Goal: Task Accomplishment & Management: Complete application form

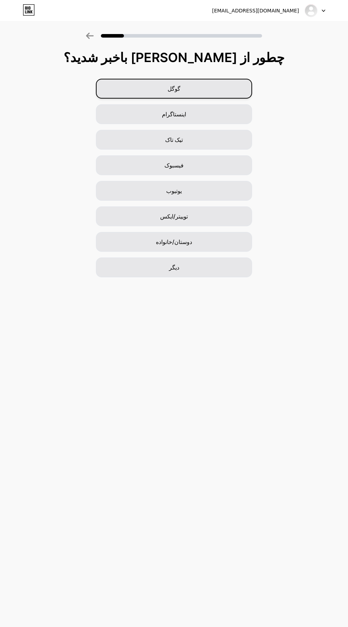
click at [130, 87] on div "گوگل" at bounding box center [174, 89] width 156 height 20
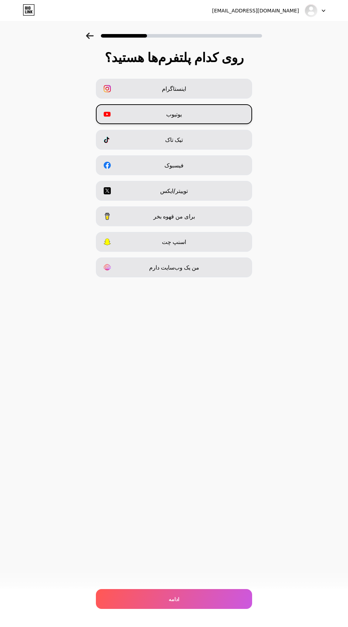
click at [111, 112] on span at bounding box center [110, 114] width 13 height 7
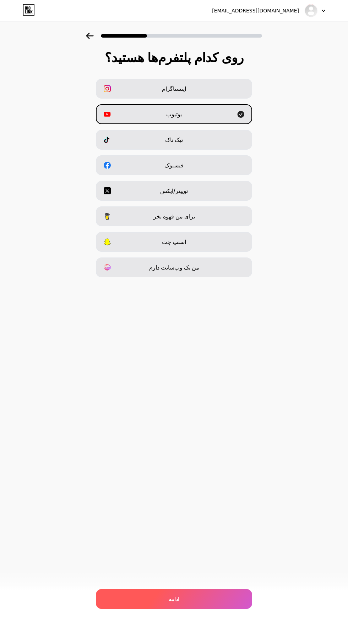
click at [150, 599] on div "ادامه" at bounding box center [174, 599] width 156 height 20
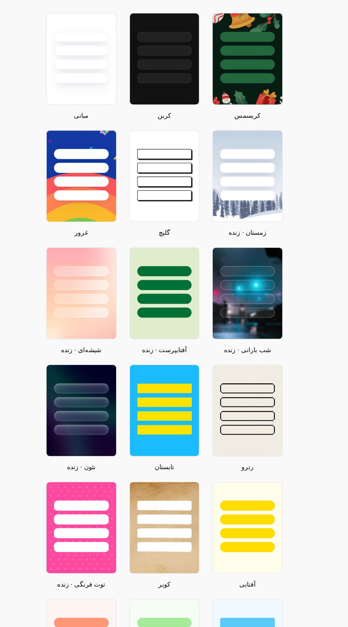
scroll to position [2, 0]
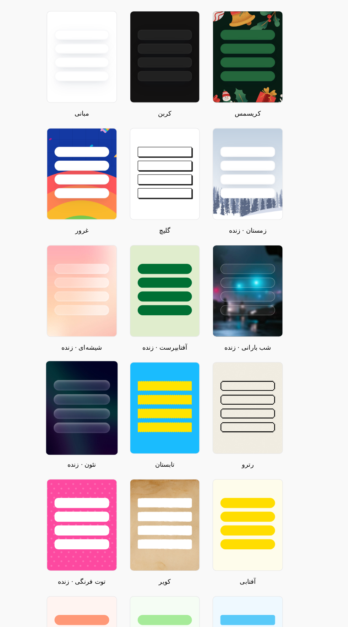
click at [103, 372] on div at bounding box center [109, 377] width 55 height 56
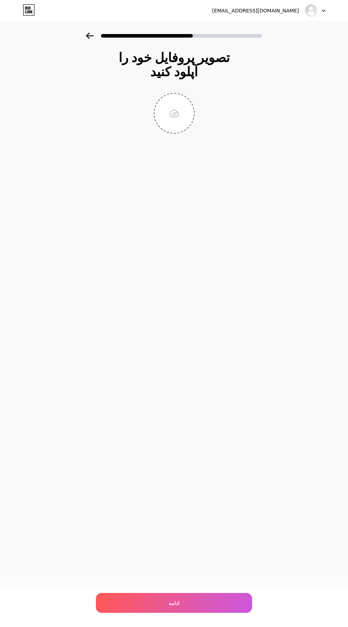
scroll to position [0, 0]
click at [171, 104] on input "file" at bounding box center [173, 113] width 39 height 39
type input "C:\fakepath\1000014521.png"
click at [167, 113] on input "file" at bounding box center [173, 113] width 39 height 39
click at [190, 98] on icon at bounding box center [190, 98] width 2 height 2
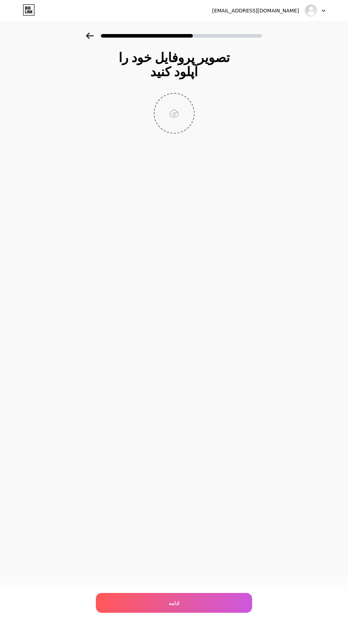
click at [178, 115] on input "file" at bounding box center [173, 113] width 39 height 39
type input "C:\fakepath\1000042735.jpg"
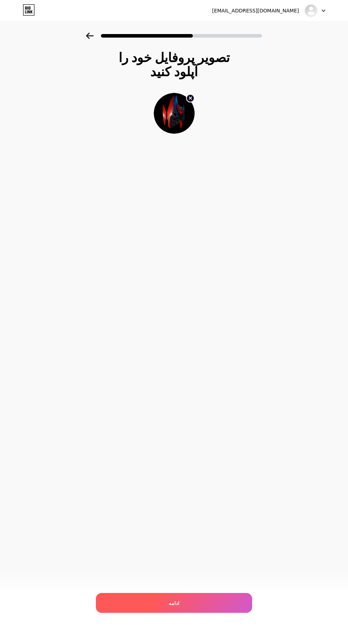
click at [140, 601] on div "ادامه" at bounding box center [174, 603] width 156 height 20
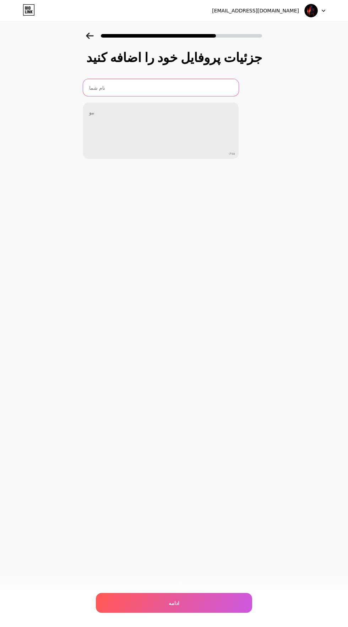
click at [109, 88] on input "text" at bounding box center [160, 87] width 155 height 17
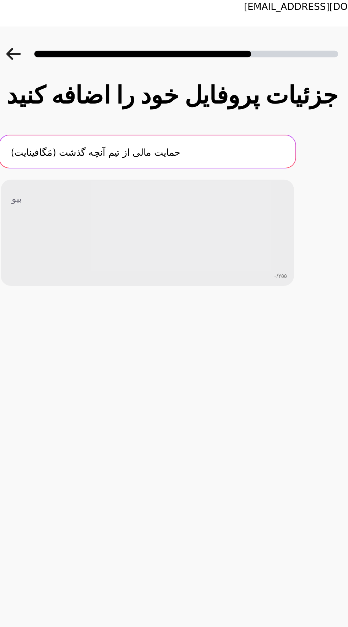
type input "حمایت مالی از تیم آنچه گذشت (مَگافینایت)"
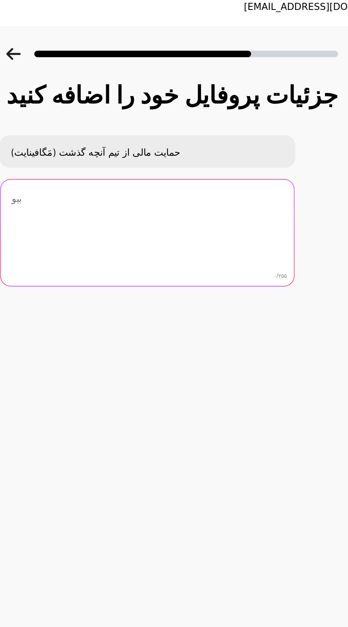
click at [203, 123] on textarea at bounding box center [160, 131] width 155 height 57
type textarea "برای"
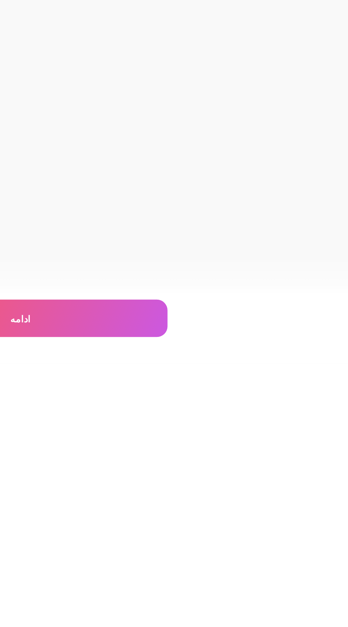
scroll to position [50, 0]
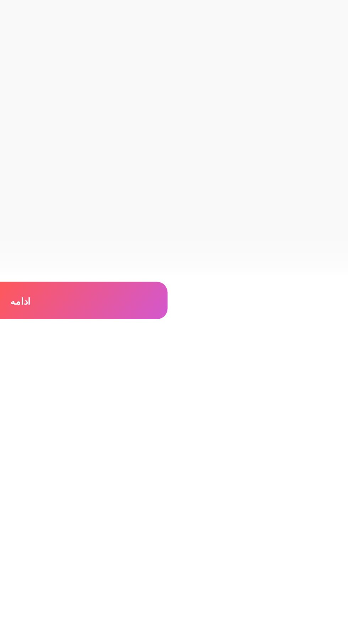
type textarea "ممنون از حمایت شما دوستان و هم وطن های گرامی❤️"
click at [181, 604] on div "ادامه" at bounding box center [174, 603] width 156 height 20
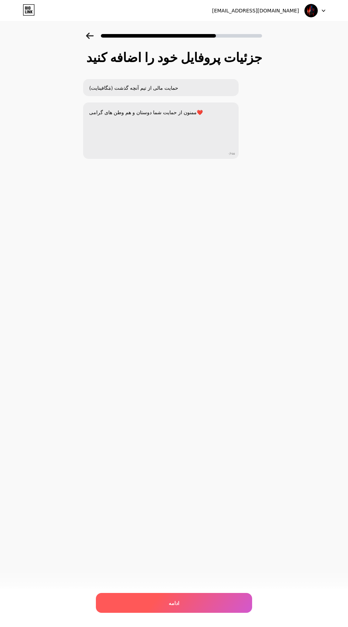
scroll to position [0, 0]
click at [154, 613] on div "ادامه" at bounding box center [174, 603] width 156 height 20
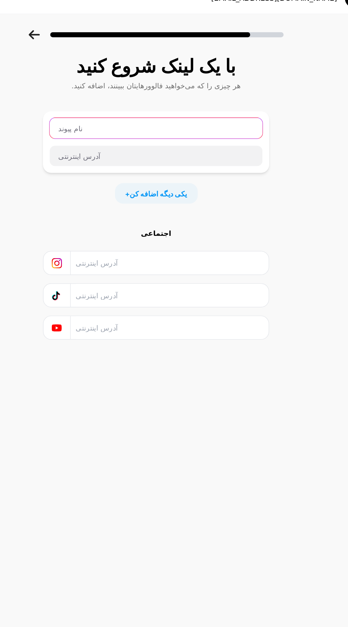
click at [115, 103] on input "text" at bounding box center [173, 100] width 147 height 14
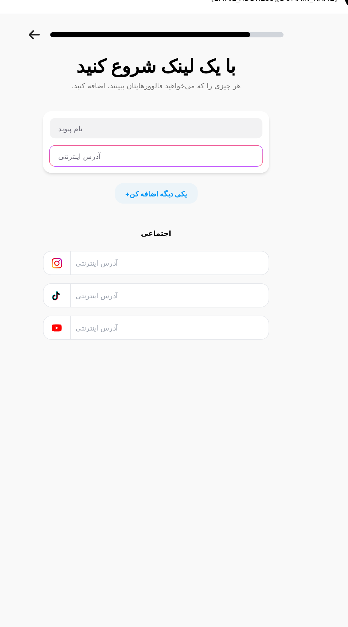
click at [117, 122] on input "text" at bounding box center [173, 119] width 147 height 14
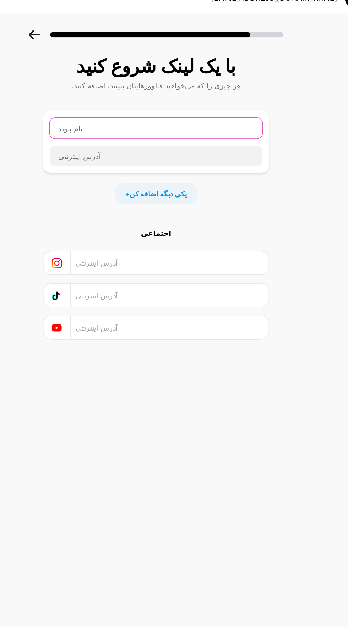
click at [114, 100] on input "text" at bounding box center [173, 100] width 147 height 14
click at [116, 102] on input "text" at bounding box center [173, 100] width 147 height 14
click at [116, 106] on input "text" at bounding box center [173, 100] width 147 height 14
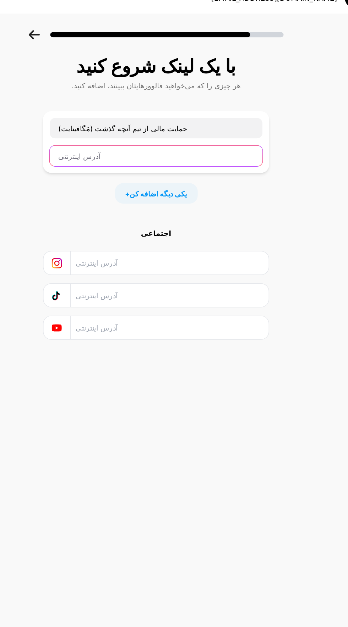
click at [111, 119] on input "text" at bounding box center [173, 119] width 147 height 14
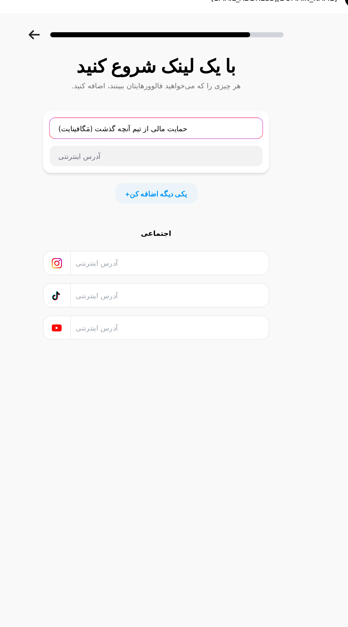
click at [190, 99] on input "حمایت مالی از تیم آنچه گذشت (مَگافینایت)" at bounding box center [173, 100] width 147 height 14
type input "حمایت"
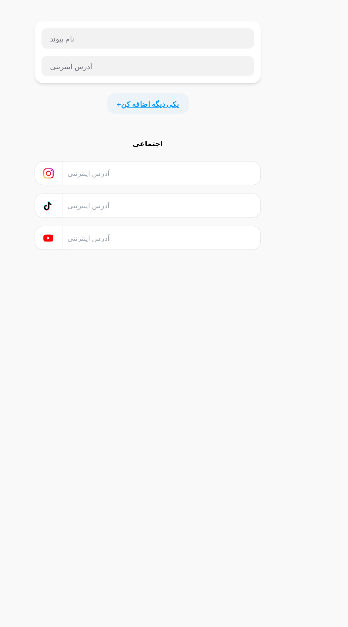
click at [160, 145] on font "یکی دیگه اضافه کن" at bounding box center [176, 146] width 40 height 6
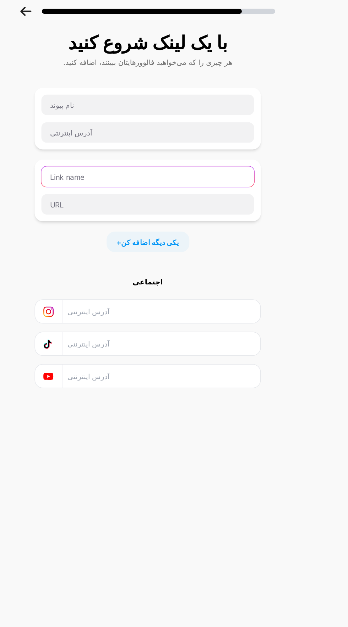
click at [111, 150] on input "text" at bounding box center [173, 150] width 147 height 14
click at [114, 198] on div "+ یکی دیگه اضافه کن" at bounding box center [174, 195] width 156 height 14
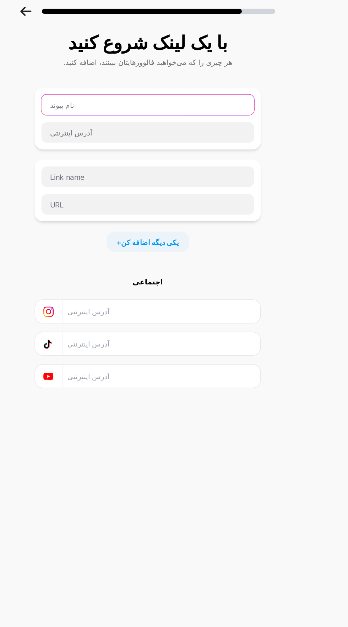
click at [110, 102] on input "text" at bounding box center [173, 100] width 147 height 14
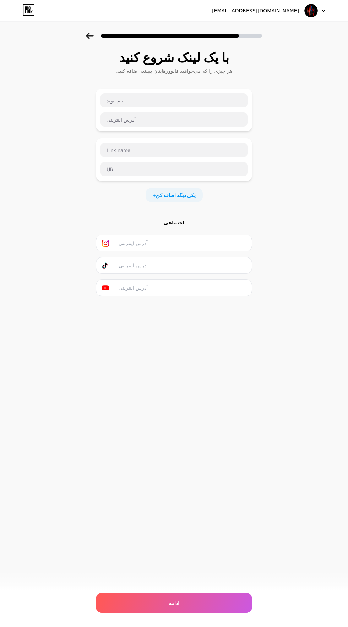
click at [132, 287] on input "text" at bounding box center [183, 288] width 129 height 16
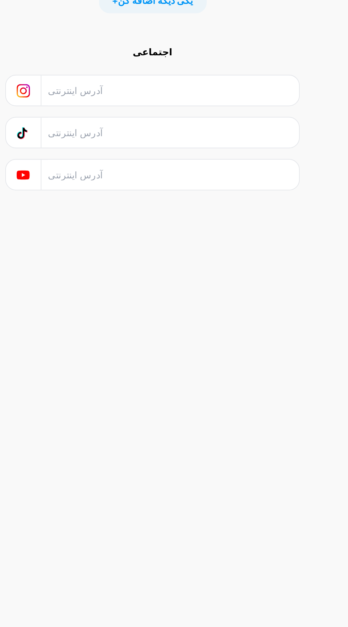
click at [231, 266] on input "text" at bounding box center [183, 266] width 129 height 16
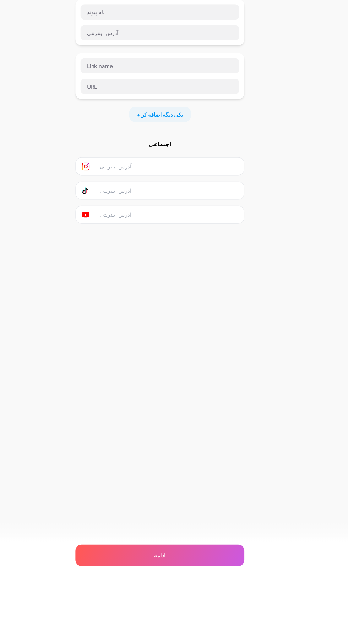
scroll to position [0, 0]
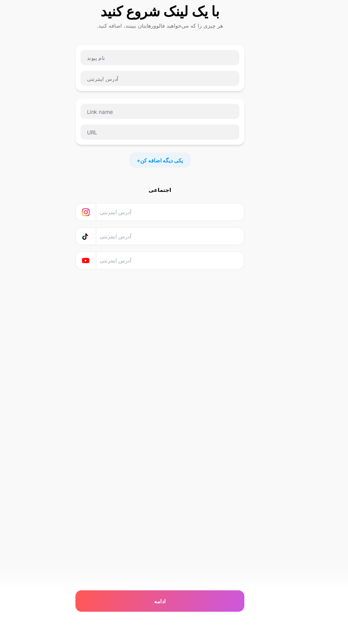
click at [128, 201] on div "با یک لینک شروع کنید هر چیزی را که می‌خواهید فالوورهایتان ببینند، اضافه کنید. +…" at bounding box center [174, 173] width 156 height 246
click at [129, 242] on input "text" at bounding box center [183, 243] width 129 height 16
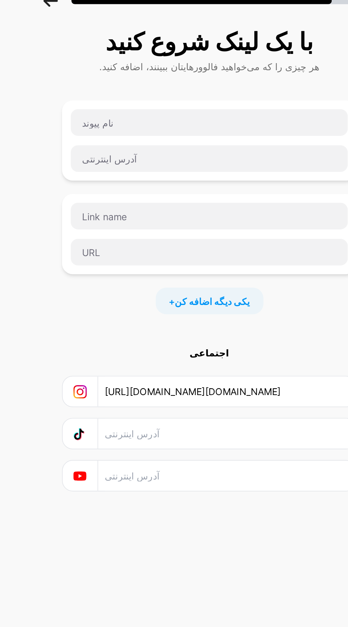
type input "[URL][DOMAIN_NAME][DOMAIN_NAME]"
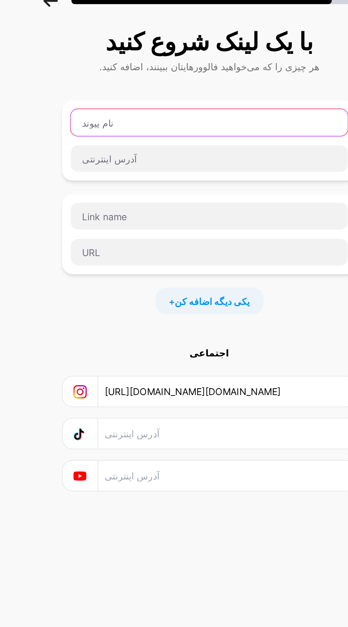
click at [185, 102] on input "text" at bounding box center [173, 100] width 147 height 14
click at [125, 98] on input "شماره حساب به نام [PERSON_NAME]"" at bounding box center [173, 100] width 147 height 14
click at [128, 99] on input "شماره حساب به نام [PERSON_NAME]"" at bounding box center [173, 100] width 147 height 14
click at [170, 99] on input "شماره حساب به نا [PERSON_NAME]"" at bounding box center [173, 100] width 147 height 14
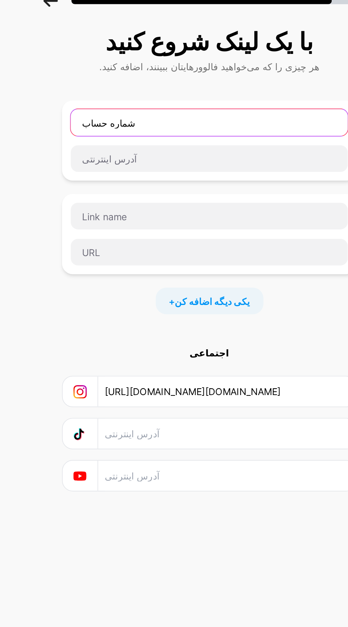
type input "شماره"
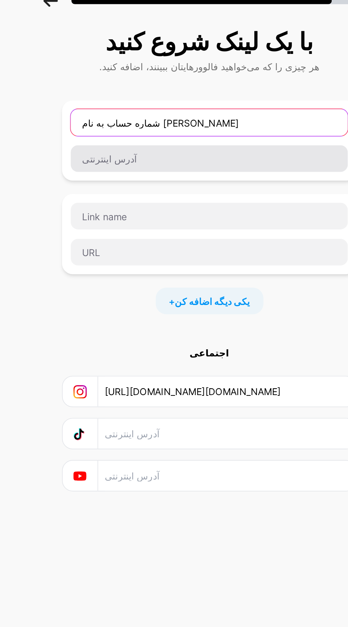
type input "شماره حساب به نام [PERSON_NAME]"
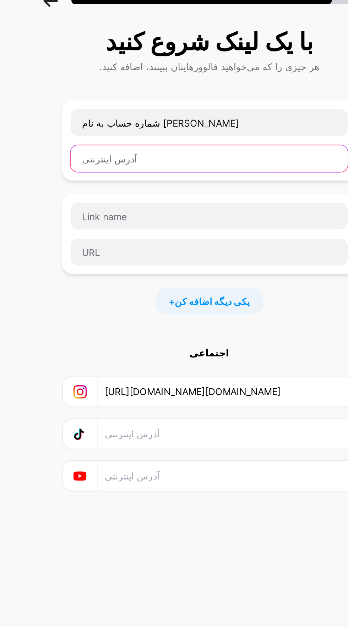
click at [112, 121] on input "text" at bounding box center [173, 119] width 147 height 14
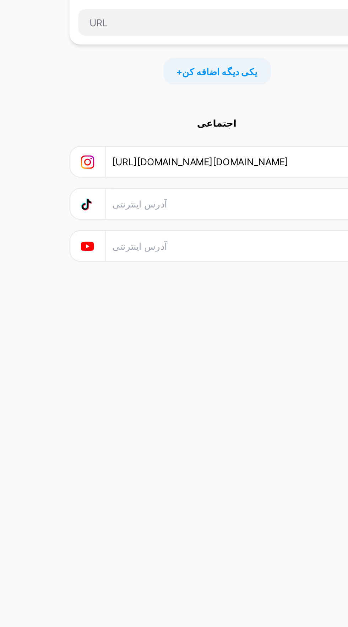
scroll to position [0, 0]
type input "[CREDIT_CARD_NUMBER]"
click at [125, 290] on input "text" at bounding box center [183, 288] width 129 height 16
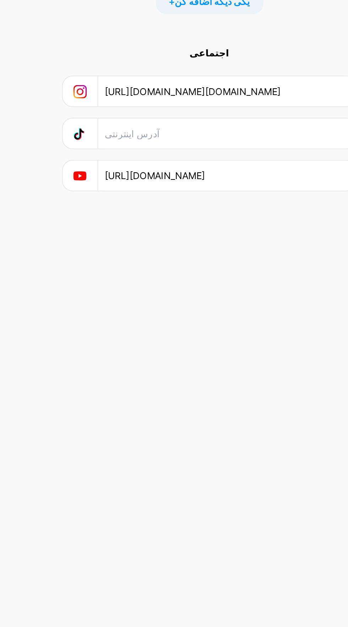
scroll to position [0, 18]
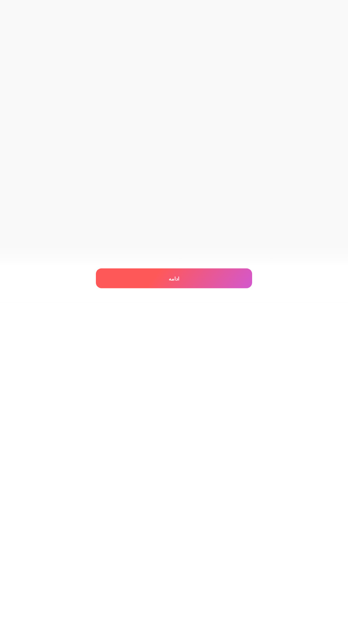
type input "[URL][DOMAIN_NAME]"
click at [133, 599] on div "ادامه" at bounding box center [174, 603] width 156 height 20
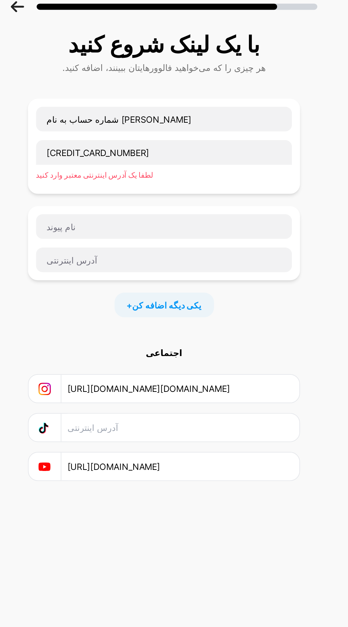
scroll to position [50, 0]
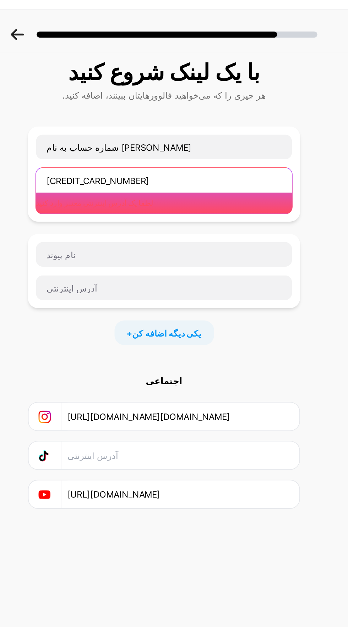
click at [199, 112] on input "[CREDIT_CARD_NUMBER]" at bounding box center [173, 119] width 147 height 14
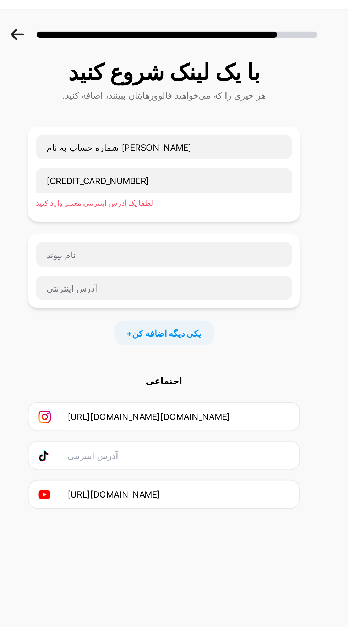
click at [85, 79] on div "با یک لینک شروع کنید هر چیزی را که می‌خواهید فالوورهایتان ببینند، اضافه کنید. ش…" at bounding box center [174, 188] width 348 height 311
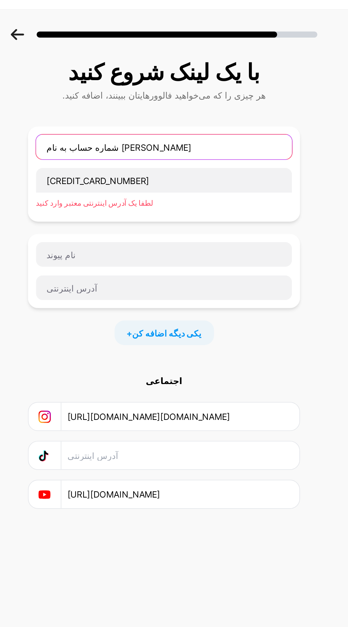
click at [169, 93] on input "شماره حساب به نام [PERSON_NAME]" at bounding box center [173, 100] width 147 height 14
type input "شماره"
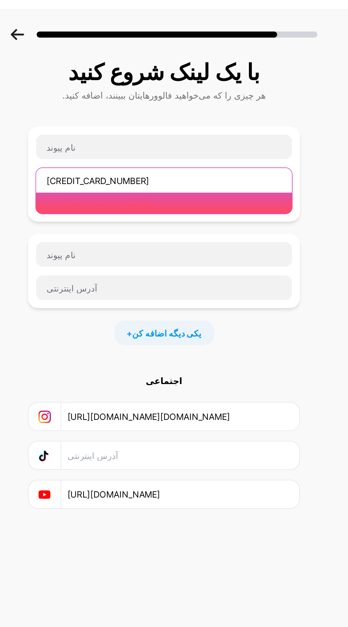
click at [167, 112] on input "[CREDIT_CARD_NUMBER]" at bounding box center [173, 119] width 147 height 14
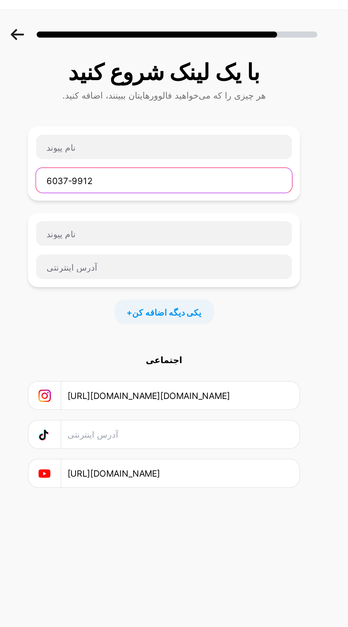
type input "6037-991"
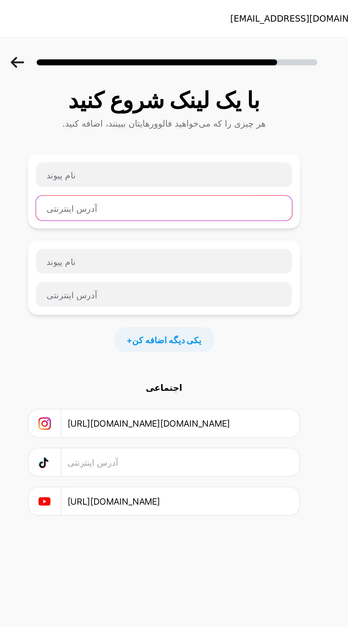
scroll to position [0, 0]
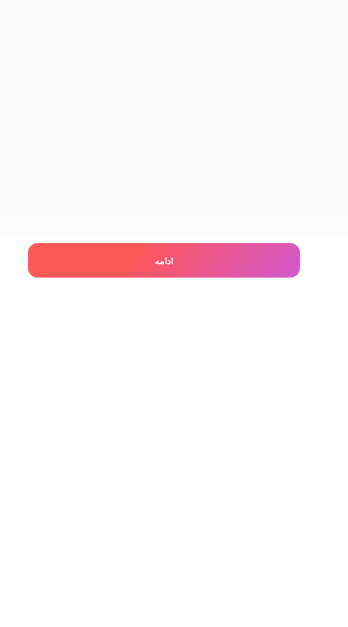
click at [142, 602] on div "ادامه" at bounding box center [174, 603] width 156 height 20
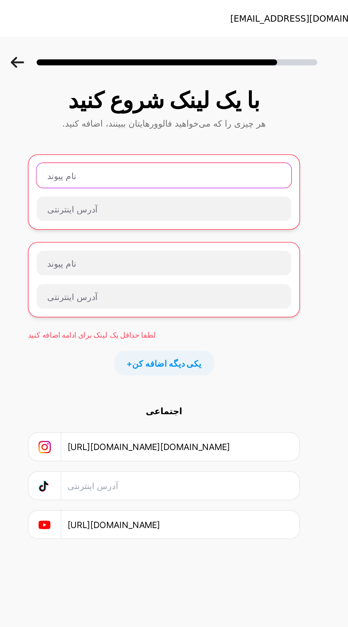
click at [109, 103] on input "text" at bounding box center [174, 101] width 146 height 14
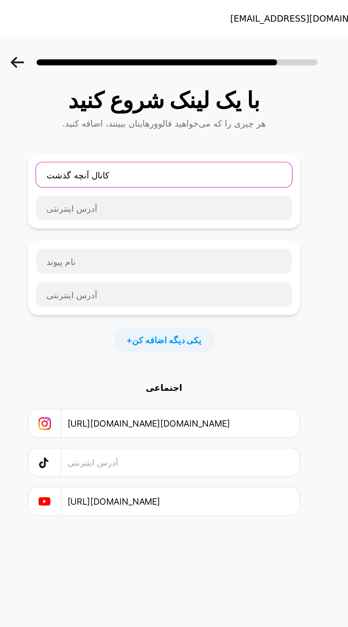
type input "کانال آنچه گذشت"
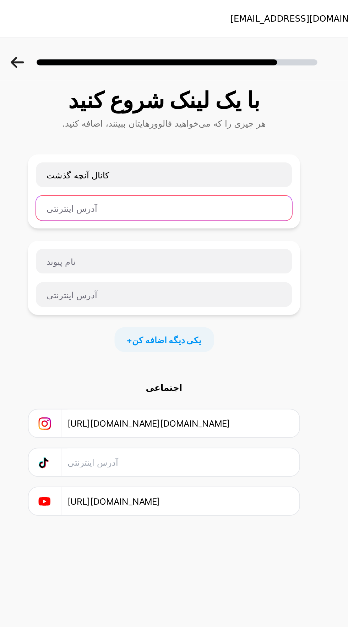
click at [216, 121] on input "text" at bounding box center [173, 119] width 147 height 14
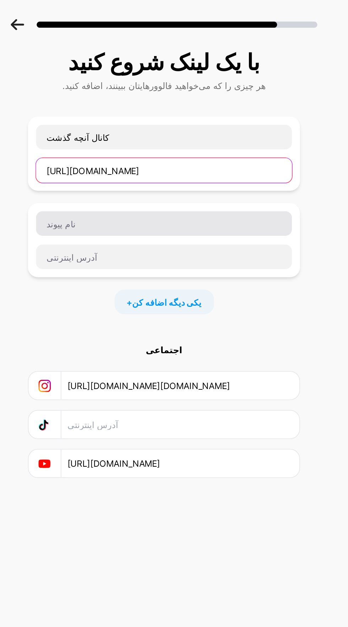
type input "[URL][DOMAIN_NAME]"
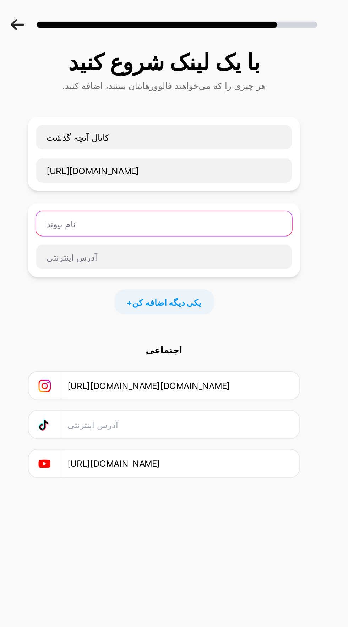
click at [209, 149] on input "text" at bounding box center [173, 150] width 147 height 14
type input "کانال مَگافینایت"
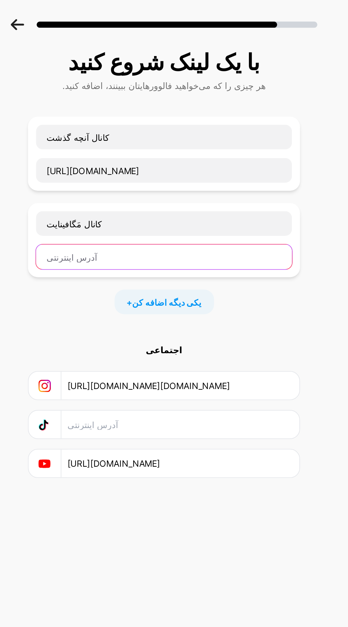
click at [121, 169] on input "text" at bounding box center [173, 169] width 147 height 14
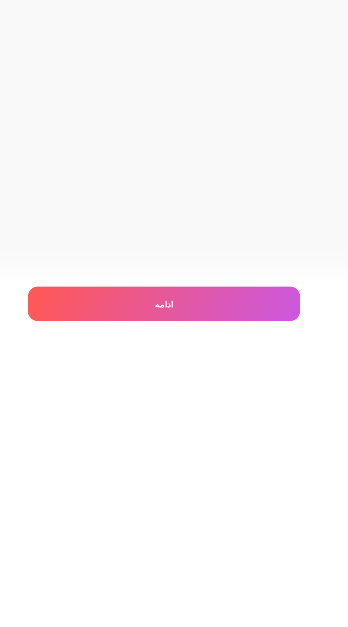
scroll to position [50, 0]
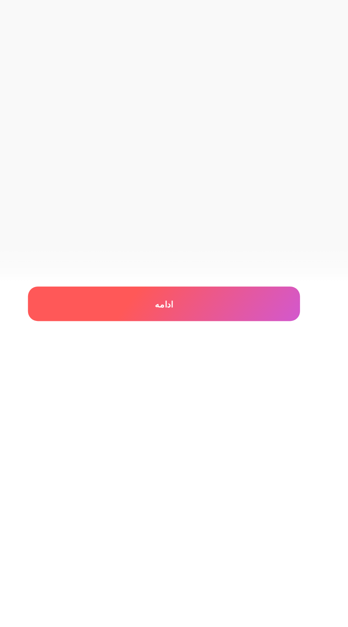
type input "[URL][DOMAIN_NAME]"
click at [151, 598] on div "ادامه" at bounding box center [174, 603] width 156 height 20
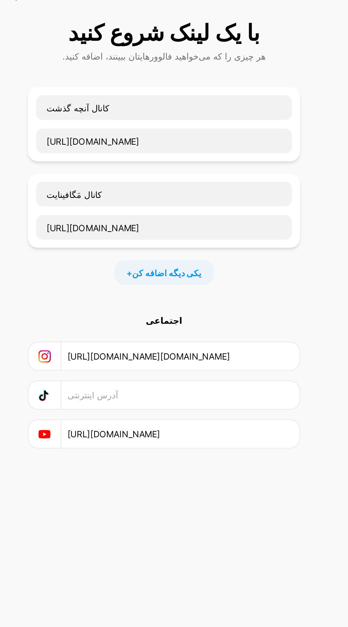
scroll to position [0, 0]
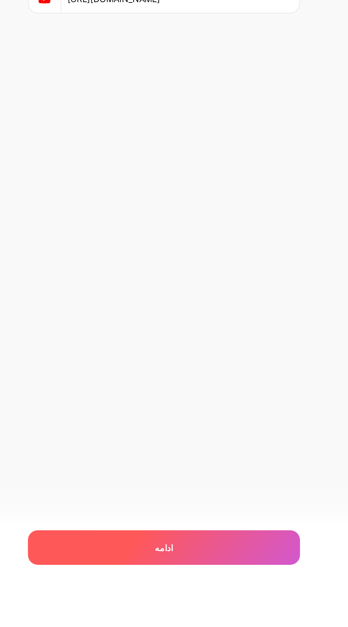
click at [167, 613] on div "ادامه" at bounding box center [174, 603] width 156 height 20
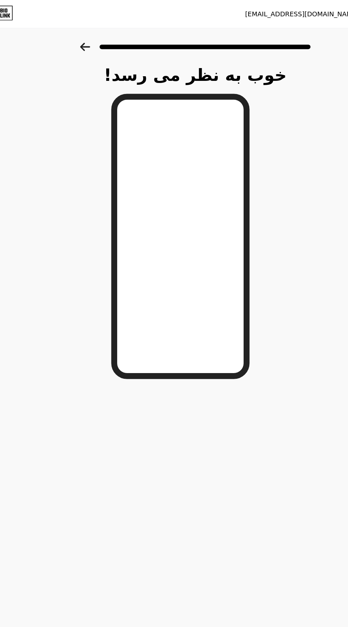
click at [87, 34] on icon at bounding box center [90, 36] width 8 height 6
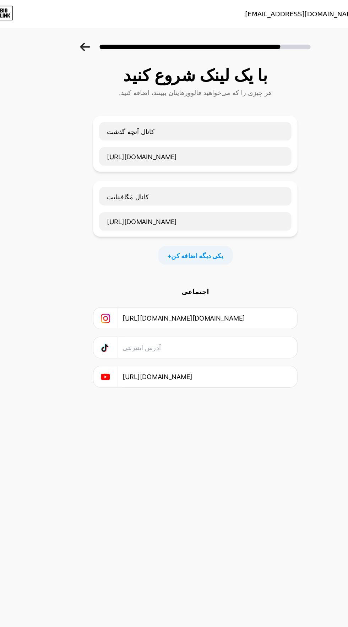
click at [89, 35] on icon at bounding box center [89, 36] width 7 height 6
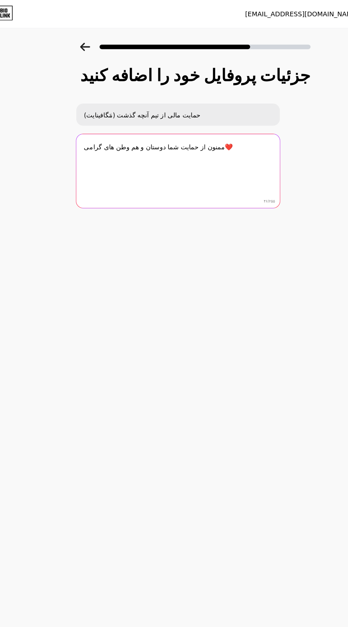
click at [226, 114] on textarea "ممنون از حمایت شما دوستان و هم وطن های گرامی❤️" at bounding box center [160, 131] width 155 height 57
type textarea "ممنون"
click at [98, 110] on textarea "شماره کارت👇" at bounding box center [160, 131] width 157 height 58
click at [131, 111] on textarea "شماره کارت👇" at bounding box center [160, 131] width 157 height 58
click at [98, 113] on textarea "شماره کارت⬇️" at bounding box center [160, 131] width 157 height 58
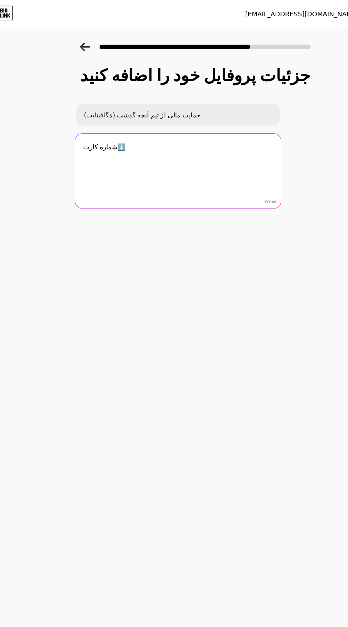
click at [132, 109] on textarea "شماره کارت⬇️" at bounding box center [160, 131] width 157 height 58
click at [98, 114] on textarea "شماره کارت🔻" at bounding box center [160, 131] width 157 height 58
click at [142, 111] on textarea "🔻شماره کارت🔻" at bounding box center [160, 131] width 157 height 58
click at [128, 117] on textarea "🔻شماره کارت🔻 [CREDIT_CARD_NUMBER]" at bounding box center [160, 131] width 157 height 58
click at [95, 130] on textarea "🔻شماره کارت🔻 [CREDIT_CARD_NUMBER]" at bounding box center [160, 131] width 157 height 58
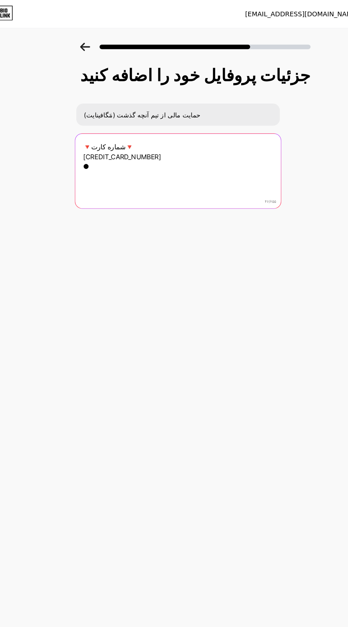
click at [95, 129] on textarea "🔻شماره کارت🔻 [CREDIT_CARD_NUMBER] ●" at bounding box center [160, 131] width 157 height 58
click at [139, 131] on textarea "🔻شماره کارت🔻 [CREDIT_CARD_NUMBER] به نام [PERSON_NAME]●" at bounding box center [160, 131] width 157 height 58
click at [108, 135] on textarea "🔻شماره کارت🔻 [CREDIT_CARD_NUMBER] به نام [PERSON_NAME]● ممنون از حمایت شما هموط…" at bounding box center [160, 131] width 157 height 58
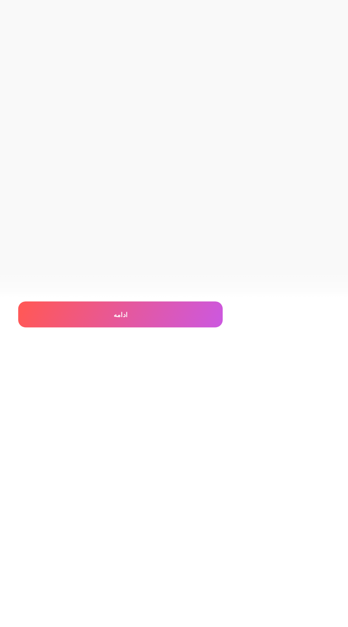
type textarea "🔻شماره کارت🔻 [CREDIT_CARD_NUMBER] به نام [PERSON_NAME]● ❤️ممنون از حمایت شما هم…"
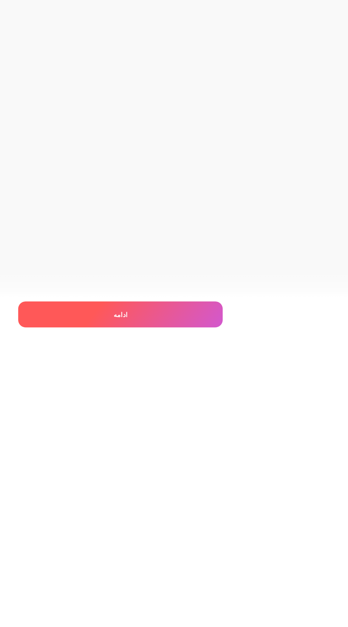
click at [145, 597] on div "ادامه" at bounding box center [174, 603] width 156 height 20
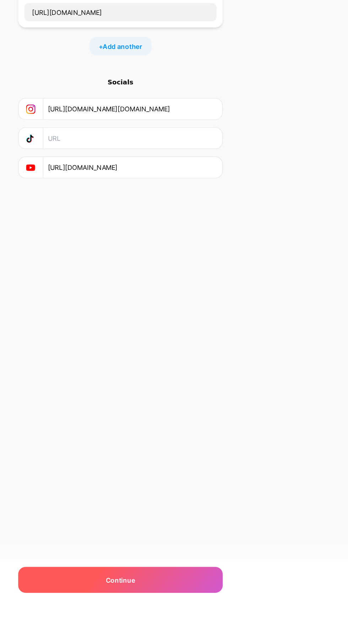
click at [179, 607] on span "Continue" at bounding box center [174, 603] width 22 height 7
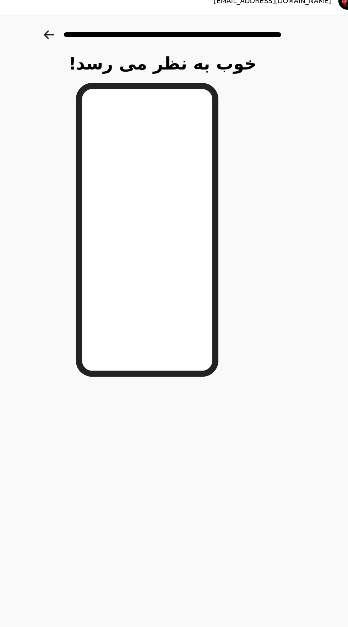
scroll to position [22, 0]
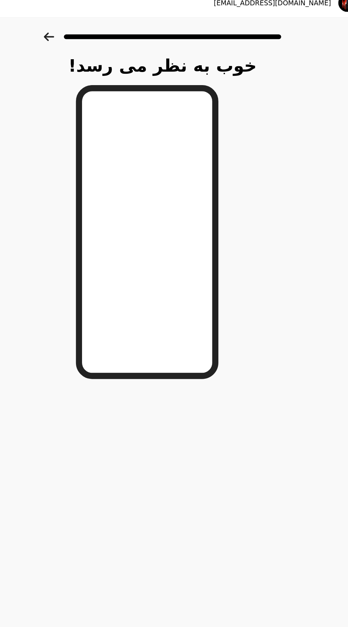
click at [88, 36] on icon at bounding box center [89, 36] width 7 height 6
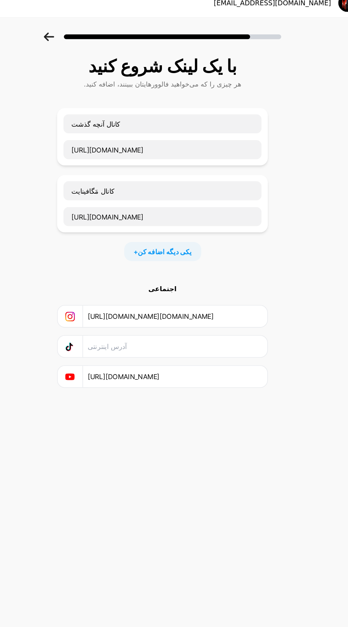
click at [88, 36] on icon at bounding box center [89, 36] width 7 height 6
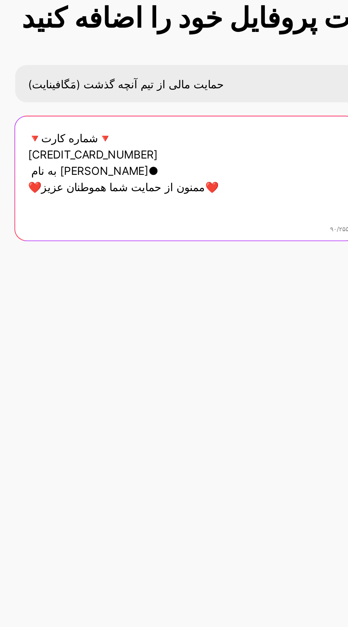
click at [182, 134] on textarea "🔻شماره کارت🔻 [CREDIT_CARD_NUMBER] به نام [PERSON_NAME]● ❤️ممنون از حمایت شما هم…" at bounding box center [160, 131] width 155 height 57
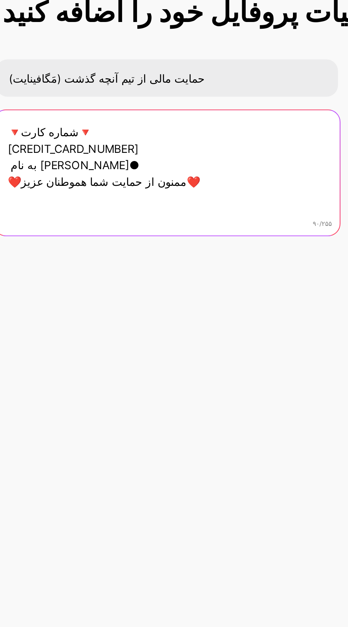
click at [128, 129] on textarea "🔻شماره کارت🔻 [CREDIT_CARD_NUMBER] به نام [PERSON_NAME]● ❤️ممنون از حمایت شما هم…" at bounding box center [160, 131] width 157 height 58
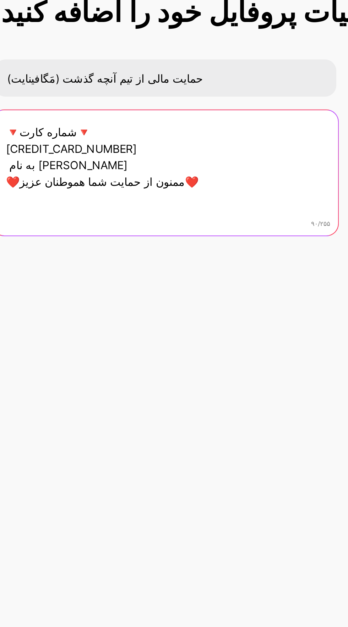
click at [135, 120] on textarea "🔻شماره کارت🔻 [CREDIT_CARD_NUMBER] به نام [PERSON_NAME] ❤️ممنون از حمایت شما همو…" at bounding box center [160, 131] width 157 height 58
click at [133, 119] on textarea "🔻شماره کارت🔻 [CREDIT_CARD_NUMBER] به نام [PERSON_NAME] ❤️ممنون از حمایت شما همو…" at bounding box center [160, 131] width 157 height 58
click at [135, 120] on textarea "🔻شماره کارت🔻 [CREDIT_CARD_NUMBER] به نام [PERSON_NAME] ❤️ممنون از حمایت شما همو…" at bounding box center [160, 131] width 157 height 58
click at [121, 120] on textarea "🔻شماره کارت🔻 [CREDIT_CARD_NUMBER] به نام [PERSON_NAME] ❤️ممنون از حمایت شما همو…" at bounding box center [160, 131] width 157 height 58
click at [107, 122] on textarea "🔻شماره کارت🔻 6037-991214479531 به نام [PERSON_NAME] ❤️ممنون از حمایت شما هموطنا…" at bounding box center [160, 131] width 157 height 58
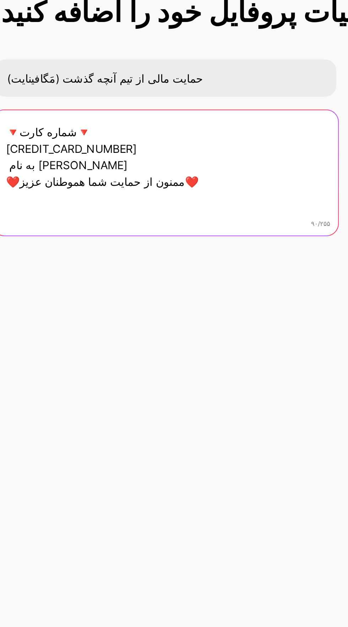
click at [94, 120] on textarea "🔻شماره کارت🔻 [CREDIT_CARD_NUMBER] به نام [PERSON_NAME] ❤️ممنون از حمایت شما همو…" at bounding box center [160, 131] width 157 height 58
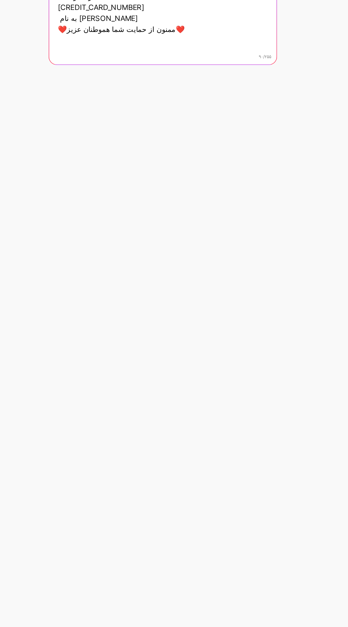
scroll to position [50, 0]
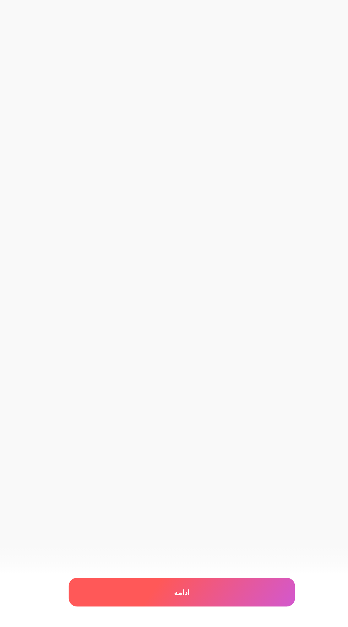
type textarea "🔻شماره کارت🔻 [CREDIT_CARD_NUMBER] به نام [PERSON_NAME] ❤️ممنون از حمایت شما همو…"
click at [159, 603] on div "ادامه" at bounding box center [174, 603] width 156 height 20
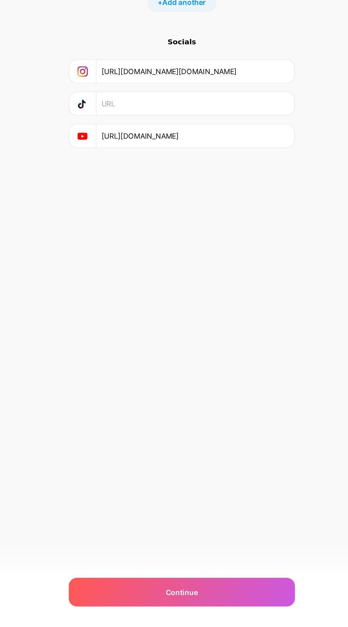
scroll to position [0, 0]
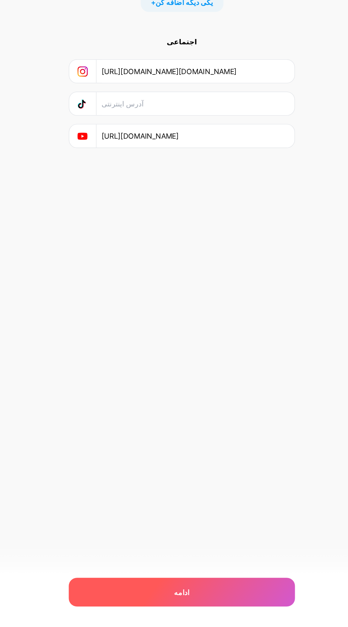
click at [152, 595] on div "ادامه" at bounding box center [174, 603] width 156 height 20
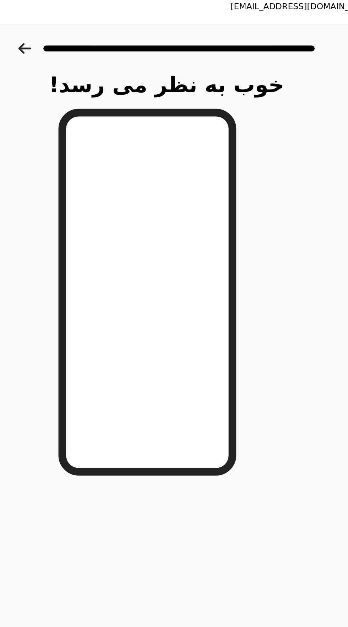
click at [88, 39] on icon at bounding box center [90, 36] width 8 height 6
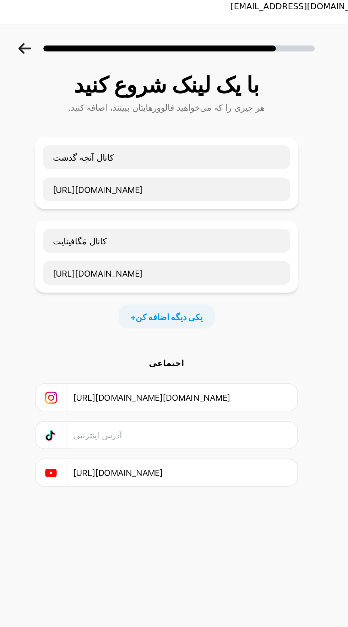
click at [89, 34] on icon at bounding box center [90, 36] width 8 height 6
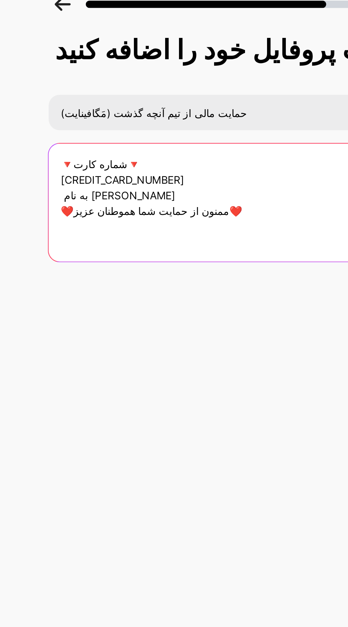
click at [129, 108] on textarea "🔻شماره کارت🔻 [CREDIT_CARD_NUMBER] به نام [PERSON_NAME] ❤️ممنون از حمایت شما همو…" at bounding box center [160, 131] width 155 height 57
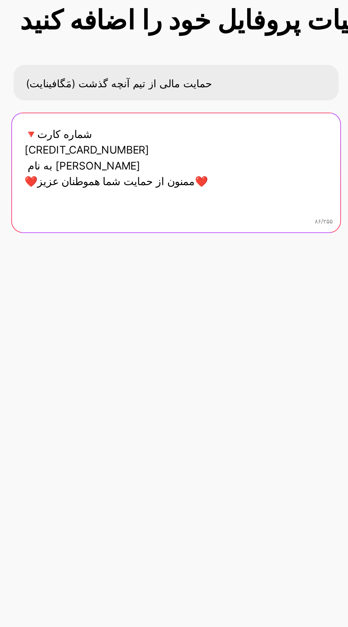
click at [93, 108] on textarea "🔻شماره کارت [CREDIT_CARD_NUMBER] به نام [PERSON_NAME] ❤️ممنون از حمایت شما هموط…" at bounding box center [160, 131] width 157 height 58
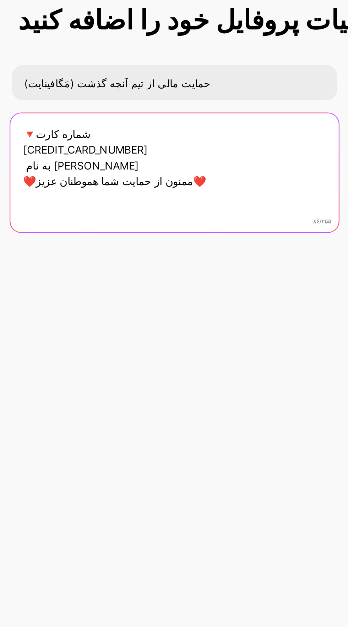
click at [95, 111] on textarea "🔻شماره کارت [CREDIT_CARD_NUMBER] به نام [PERSON_NAME] ❤️ممنون از حمایت شما هموط…" at bounding box center [160, 131] width 157 height 58
click at [97, 129] on textarea "– شماره کارت [CREDIT_CARD_NUMBER] به نام [PERSON_NAME] ❤️ممنون از حمایت شما همو…" at bounding box center [160, 131] width 157 height 58
click at [126, 129] on textarea "– شماره کارت [CREDIT_CARD_NUMBER] به نام [PERSON_NAME] ❤️ممنون از حمایت شما همو…" at bounding box center [160, 131] width 157 height 58
click at [94, 134] on textarea "– شماره کارت [CREDIT_CARD_NUMBER] به نام [PERSON_NAME]– ❤️ممنون از حمایت شما هم…" at bounding box center [160, 131] width 157 height 58
click at [175, 138] on textarea "– شماره کارت [CREDIT_CARD_NUMBER] به نام [PERSON_NAME]– ❤️ممنون از حمایت شما هم…" at bounding box center [160, 131] width 157 height 58
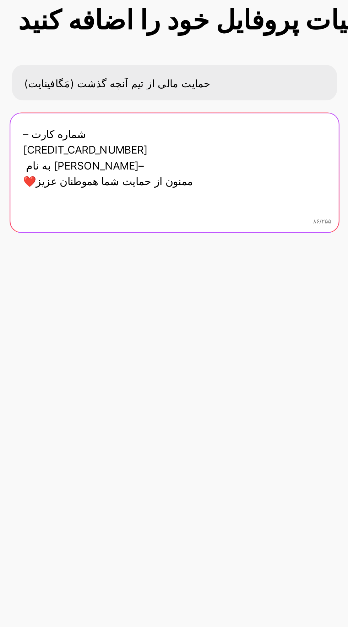
click at [93, 135] on textarea "– شماره کارت [CREDIT_CARD_NUMBER] به نام [PERSON_NAME]– ❤️ممنون از حمایت شما هم…" at bounding box center [160, 131] width 157 height 58
click at [153, 135] on textarea "– شماره کارت [CREDIT_CARD_NUMBER] به نام [PERSON_NAME]– "ممنون از حمایت شما همو…" at bounding box center [160, 131] width 157 height 58
click at [113, 128] on textarea "– شماره کارت [CREDIT_CARD_NUMBER] به نام [PERSON_NAME]– "ممنون از حمایت شما همو…" at bounding box center [160, 131] width 157 height 58
click at [124, 127] on textarea "– شماره کارت [CREDIT_CARD_NUMBER] به نام [PERSON_NAME]– "ممنون از حمایت شما همو…" at bounding box center [160, 131] width 157 height 58
click at [125, 127] on textarea "– شماره کارت [CREDIT_CARD_NUMBER] به نام [PERSON_NAME]– "ممنون از حمایت شما همو…" at bounding box center [160, 131] width 157 height 58
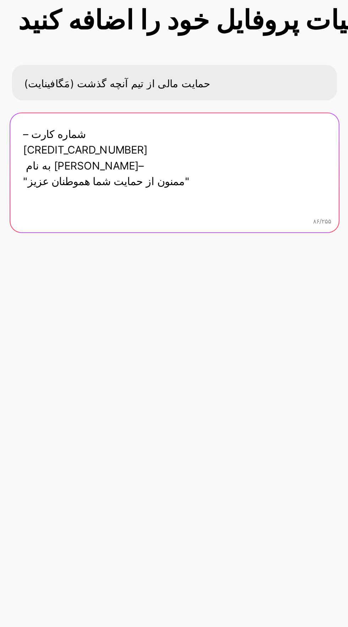
click at [124, 127] on textarea "– شماره کارت [CREDIT_CARD_NUMBER] به نام [PERSON_NAME]– "ممنون از حمایت شما همو…" at bounding box center [160, 131] width 157 height 58
click at [125, 128] on textarea "– شماره کارت [CREDIT_CARD_NUMBER] به نام [PERSON_NAME]– "ممنون از حمایت شما همو…" at bounding box center [160, 131] width 157 height 58
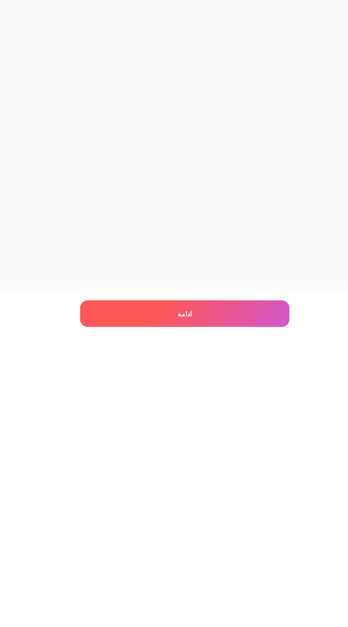
type textarea "– شماره کارت [CREDIT_CARD_NUMBER] به نام [PERSON_NAME] – "ممنون از حمایت شما هم…"
click at [148, 599] on div "ادامه" at bounding box center [174, 603] width 156 height 20
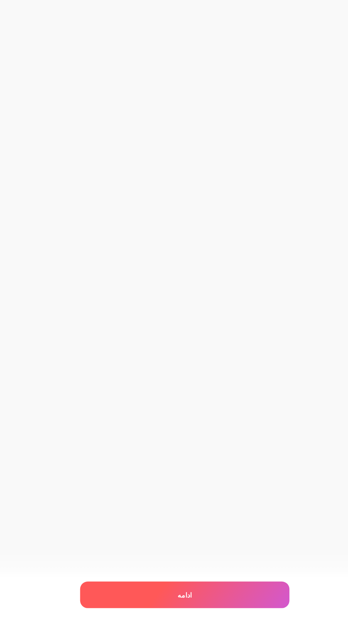
click at [145, 603] on div "ادامه" at bounding box center [174, 603] width 156 height 20
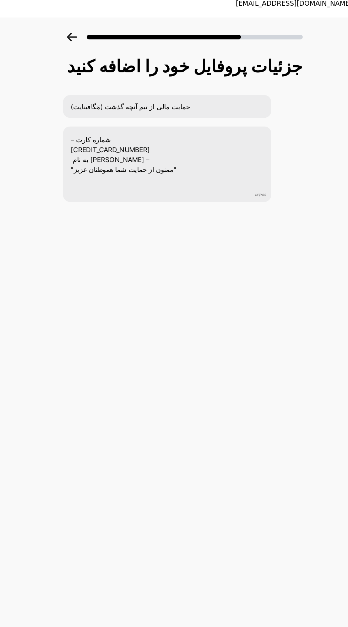
scroll to position [0, 0]
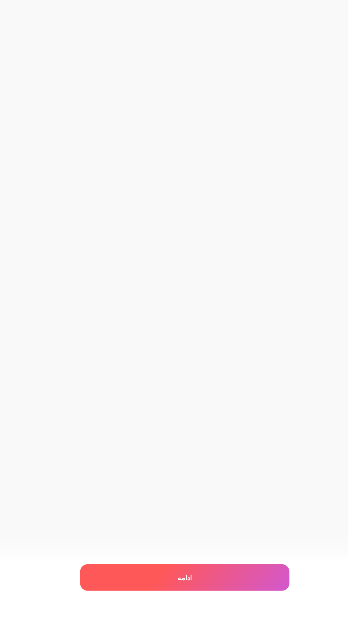
click at [147, 613] on div "ادامه" at bounding box center [174, 603] width 156 height 20
click at [145, 613] on div "ادامه" at bounding box center [174, 603] width 156 height 20
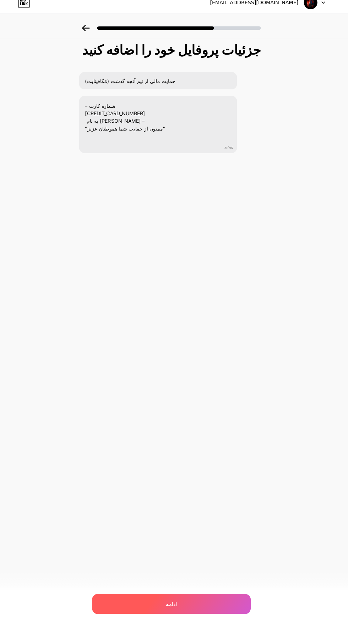
click at [151, 613] on div "ادامه" at bounding box center [174, 603] width 156 height 20
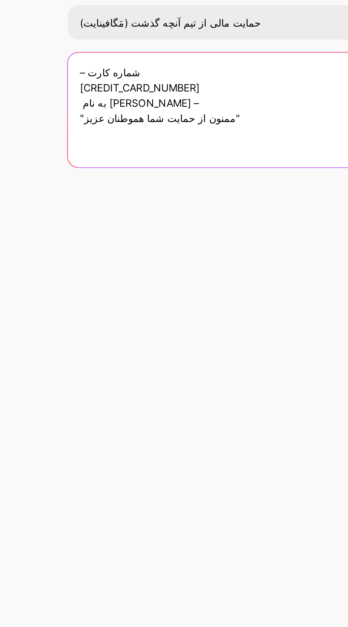
click at [169, 136] on textarea "– شماره کارت [CREDIT_CARD_NUMBER] به نام [PERSON_NAME] – "ممنون از حمایت شما هم…" at bounding box center [160, 131] width 155 height 57
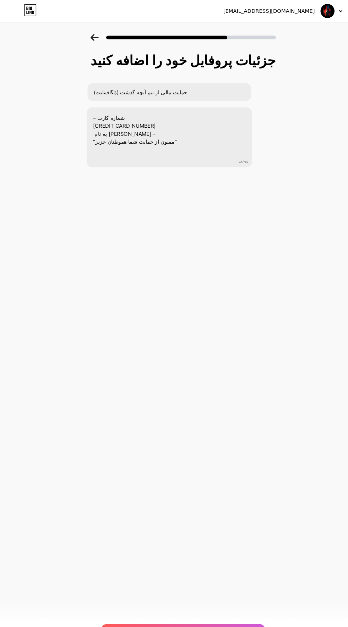
click at [87, 35] on icon at bounding box center [89, 36] width 7 height 6
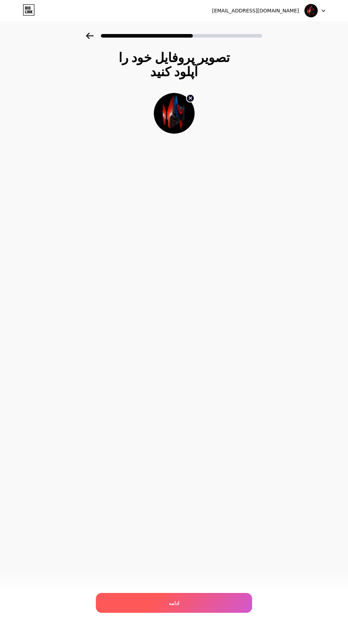
click at [150, 598] on div "ادامه" at bounding box center [174, 603] width 156 height 20
click at [143, 599] on div "ادامه" at bounding box center [174, 603] width 156 height 20
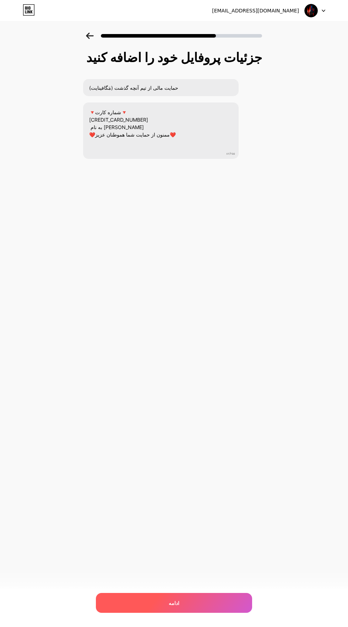
click at [150, 601] on div "ادامه" at bounding box center [174, 603] width 156 height 20
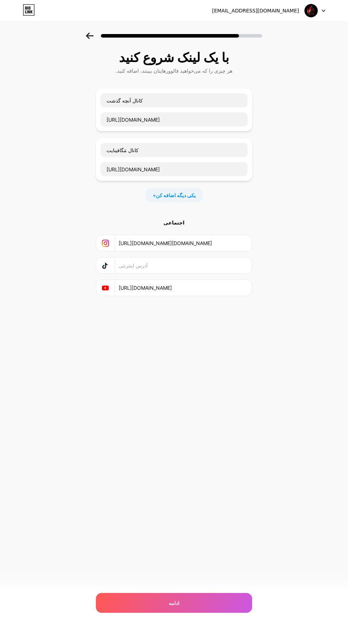
click at [89, 37] on icon at bounding box center [90, 36] width 8 height 6
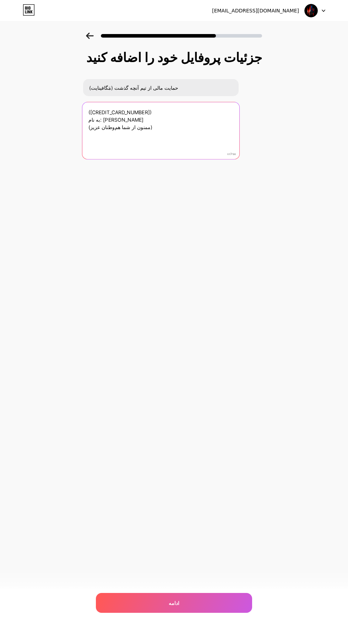
type textarea "([CREDIT_CARD_NUMBER]) به نام: [PERSON_NAME] (ممنون از شما هم‌وطنان عزیز)"
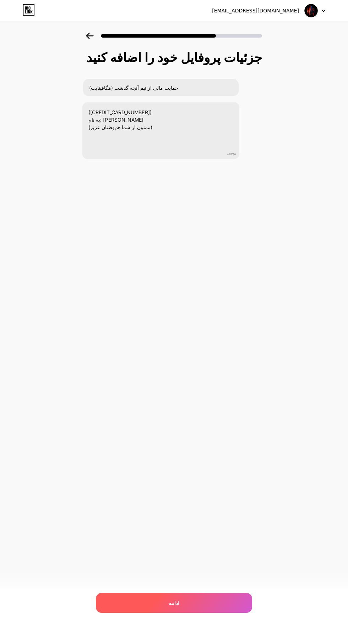
click at [164, 597] on div "ادامه" at bounding box center [174, 603] width 156 height 20
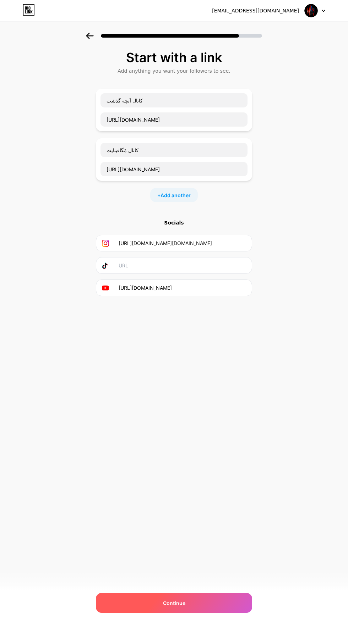
click at [139, 600] on div "Continue" at bounding box center [174, 603] width 156 height 20
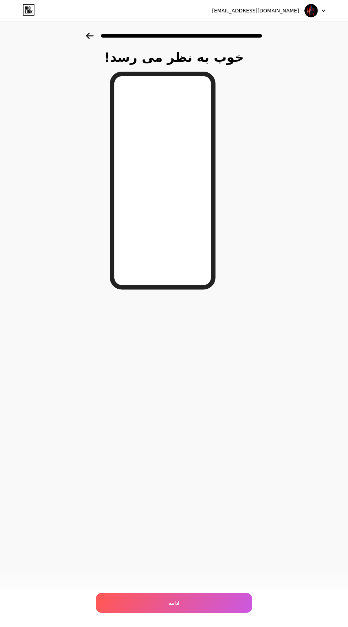
scroll to position [0, 0]
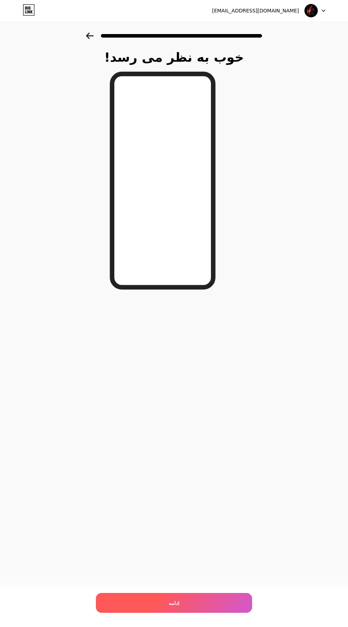
click at [136, 600] on div "ادامه" at bounding box center [174, 603] width 156 height 20
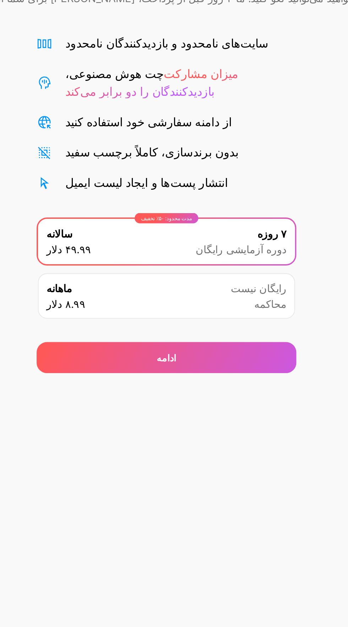
click at [188, 133] on div "از دامنه سفارشی خود استفاده کنید" at bounding box center [164, 130] width 91 height 10
click at [189, 136] on div "سایت‌های نامحدود و بازدیدکنندگان نامحدود چت هوش مصنوعی، میزان مشارکت بازدیدکنند…" at bounding box center [174, 125] width 142 height 86
